Goal: Information Seeking & Learning: Learn about a topic

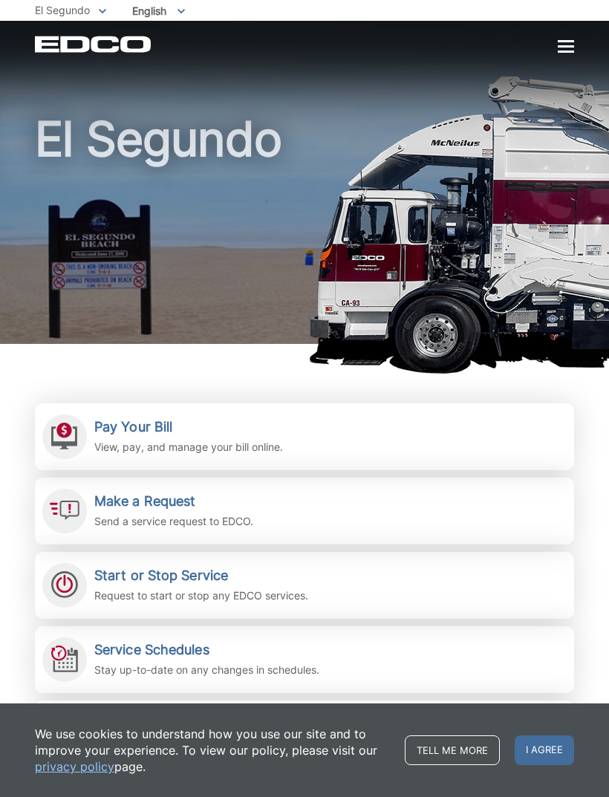
scroll to position [5, 0]
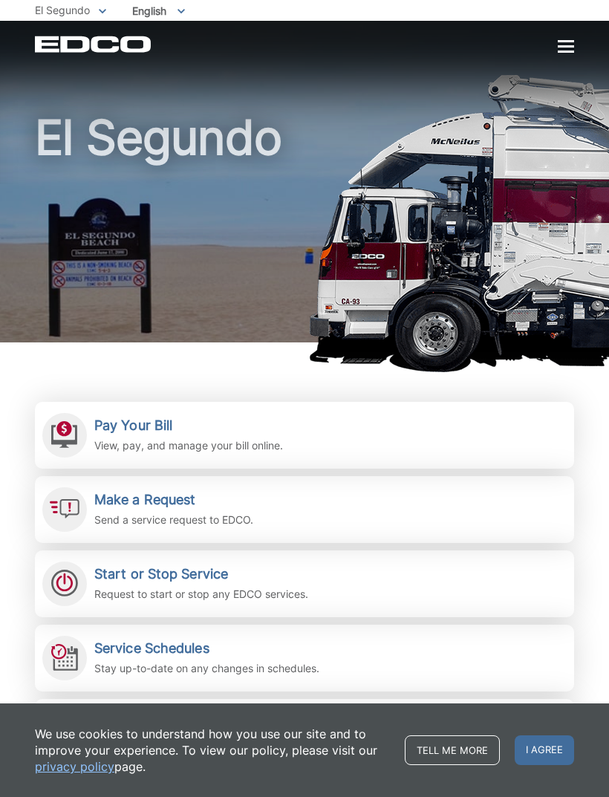
click at [194, 658] on div "Service Schedules Stay up-to-date on any changes in schedules." at bounding box center [206, 658] width 225 height 36
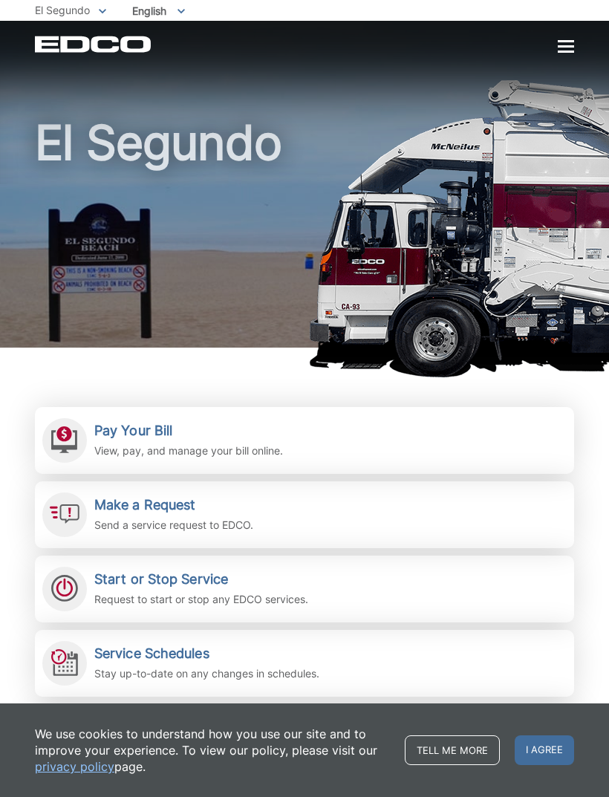
click at [560, 48] on div at bounding box center [566, 46] width 16 height 2
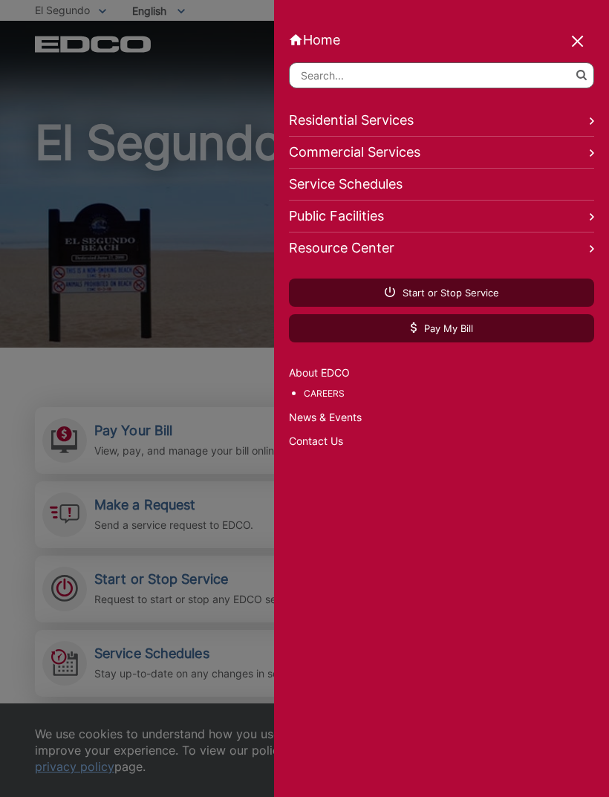
click at [508, 78] on input "Search" at bounding box center [441, 75] width 305 height 26
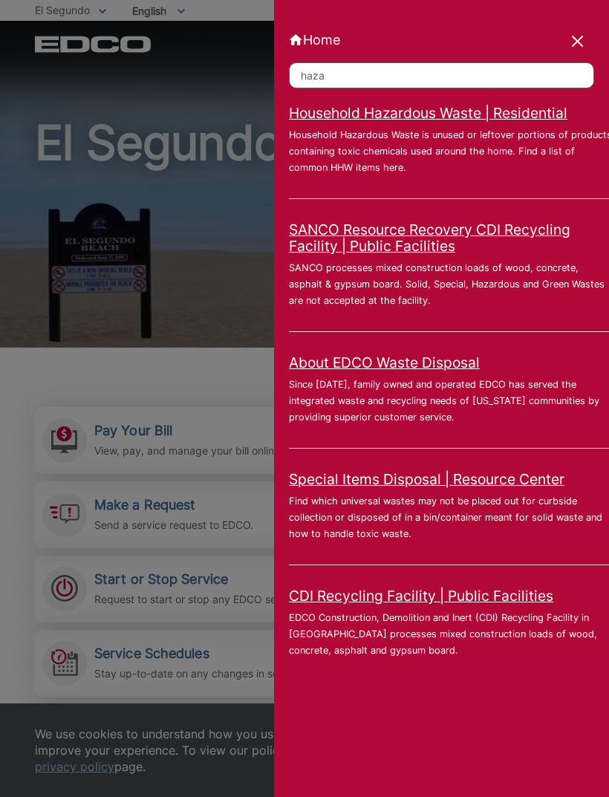
type input "haza"
click at [458, 120] on link "Household Hazardous Waste | Residential" at bounding box center [428, 113] width 278 height 16
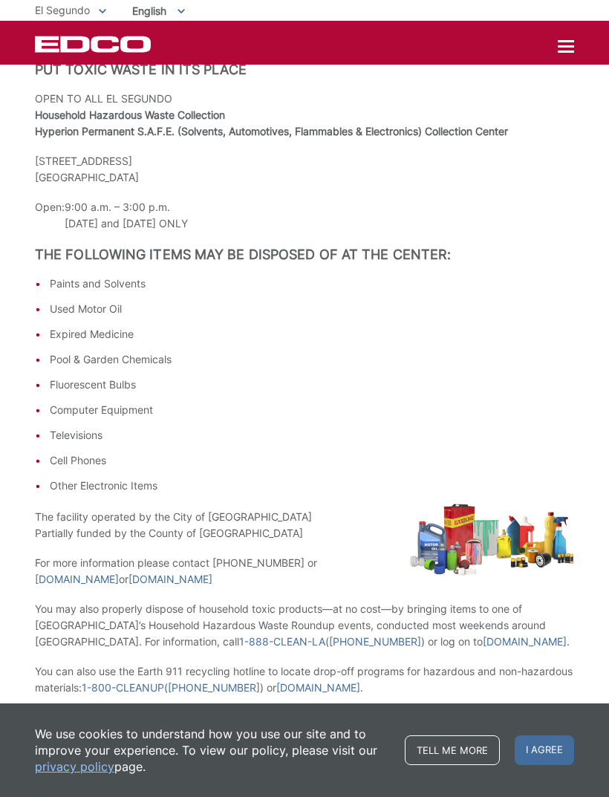
scroll to position [107, 0]
